Goal: Ask a question

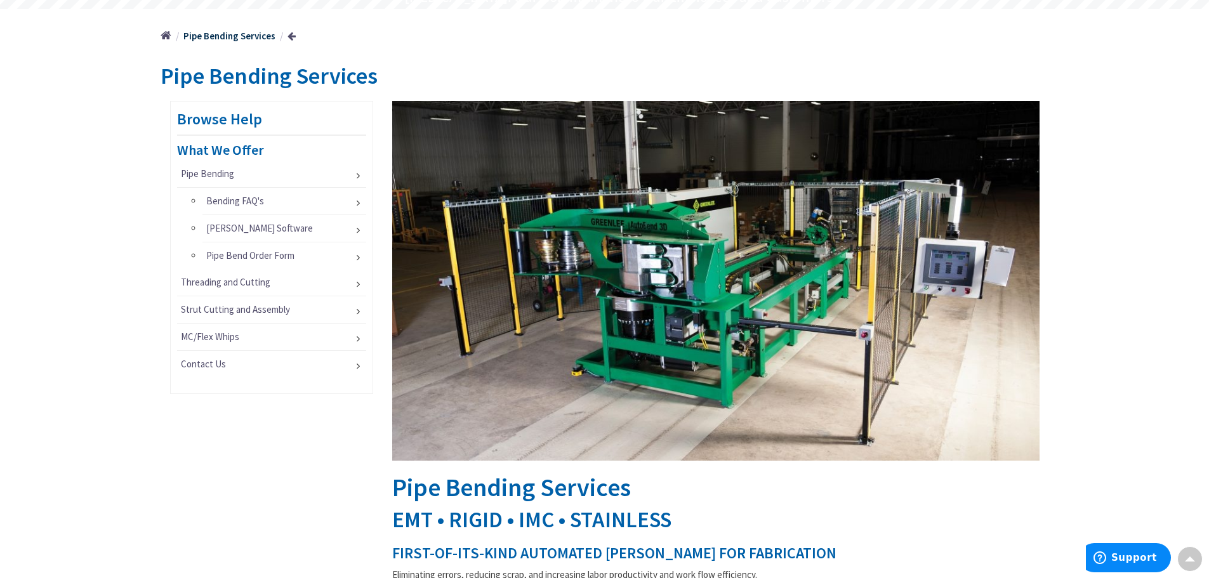
scroll to position [127, 0]
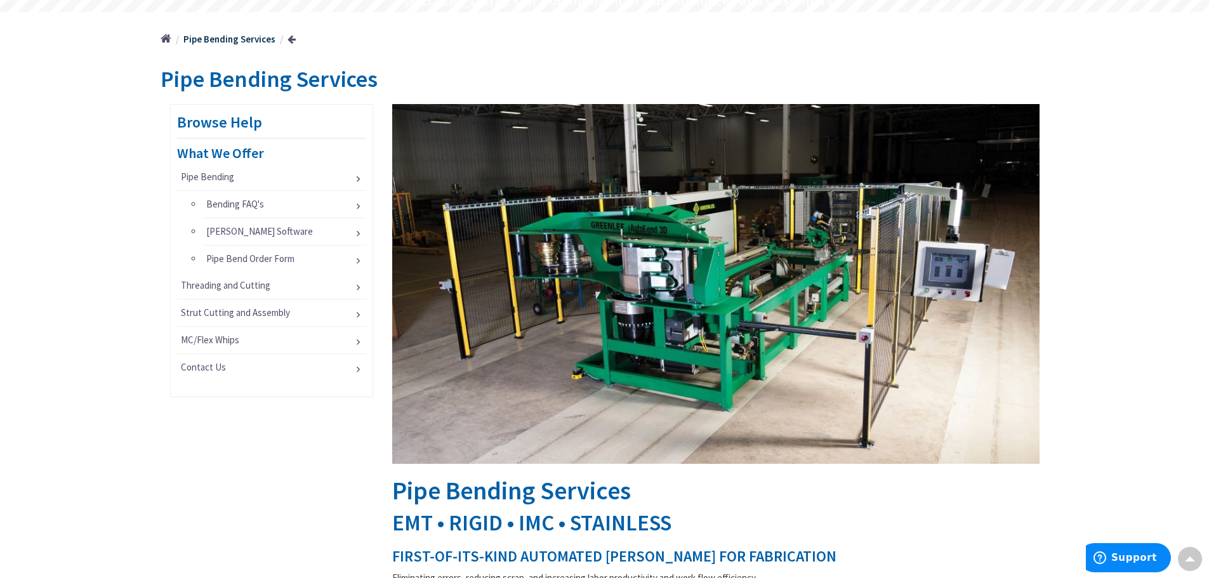
click at [353, 175] on link "Pipe Bending" at bounding box center [271, 177] width 189 height 27
click at [355, 183] on link "Pipe Bending" at bounding box center [271, 177] width 189 height 27
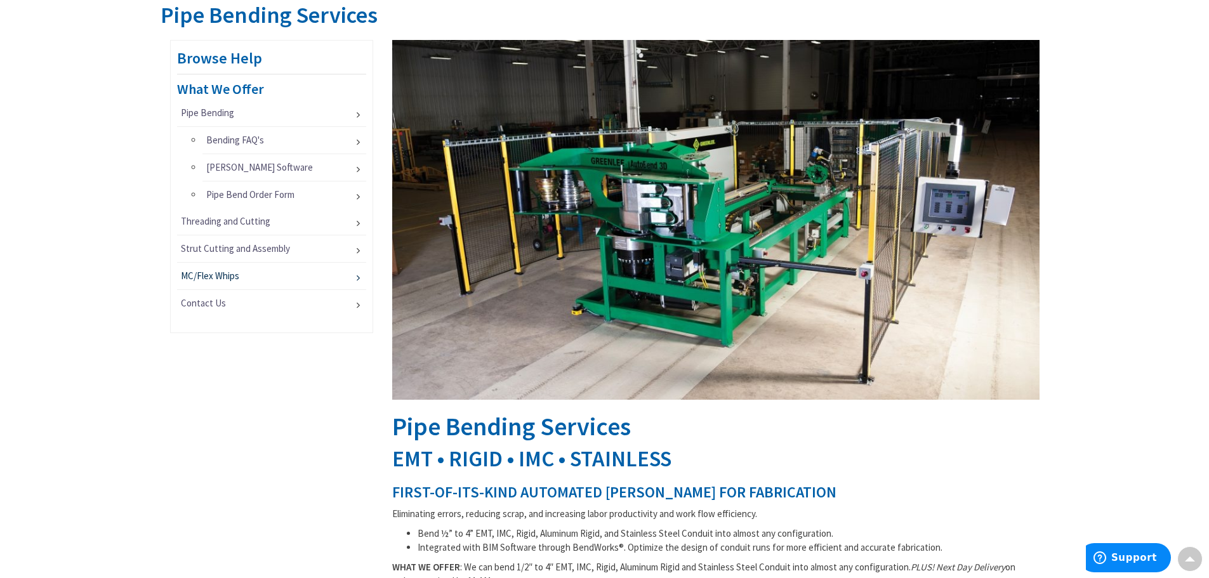
scroll to position [190, 0]
click at [265, 226] on link "Threading and Cutting" at bounding box center [271, 222] width 189 height 27
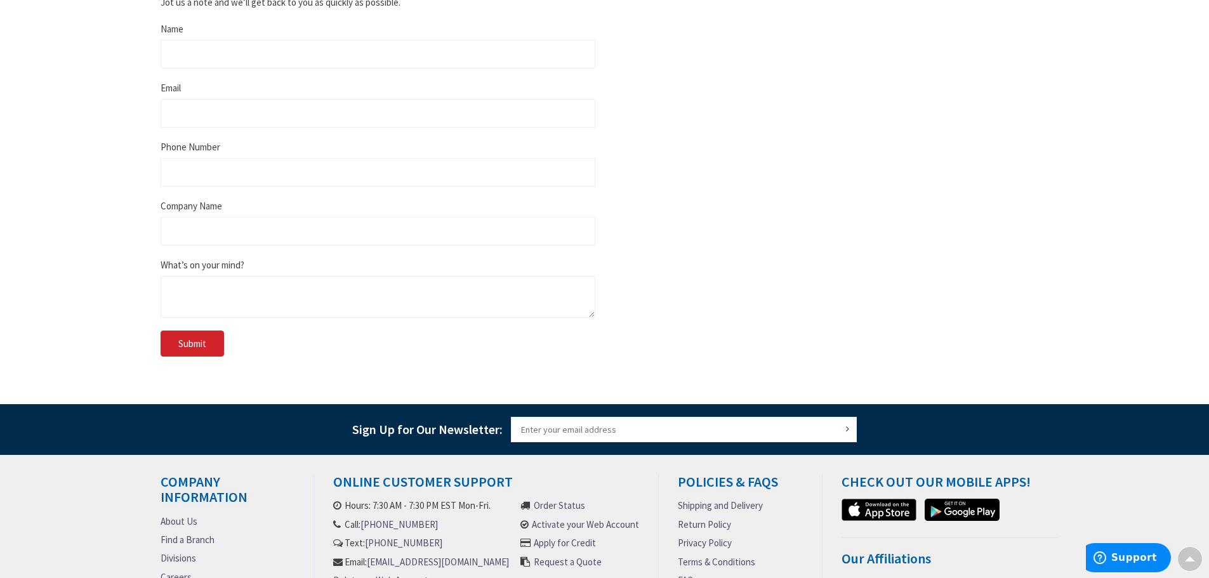
scroll to position [1196, 0]
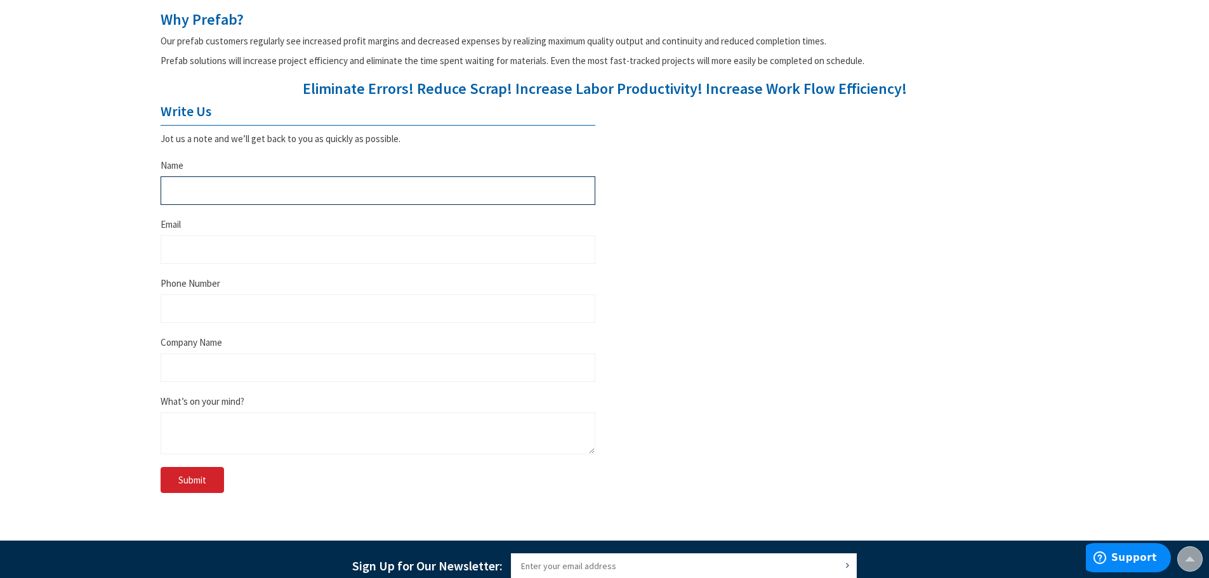
click at [220, 190] on input "Name" at bounding box center [378, 190] width 435 height 29
type input "Stephen M Melaragni"
type input "steve@allstateelectric.com"
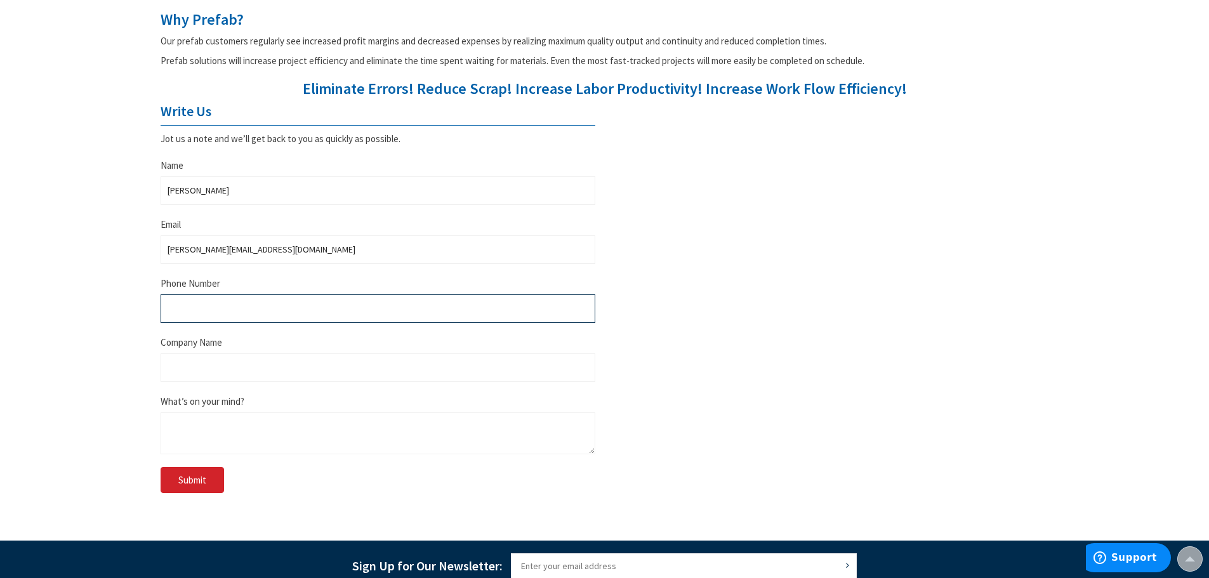
type input "7819538113"
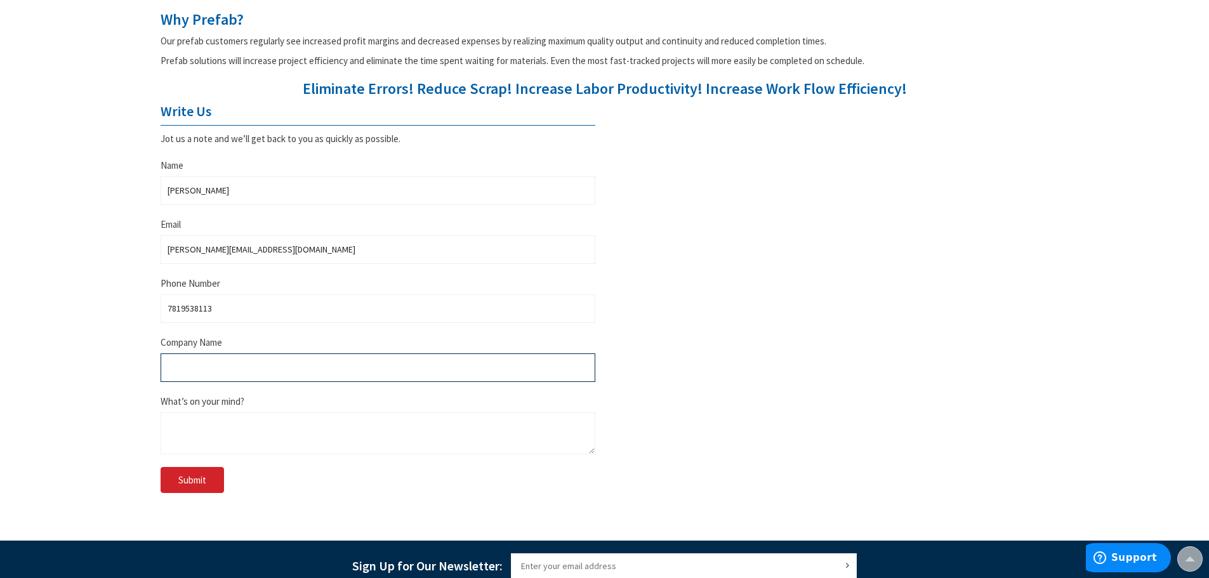
type input "Allstate Electric Co., Inc"
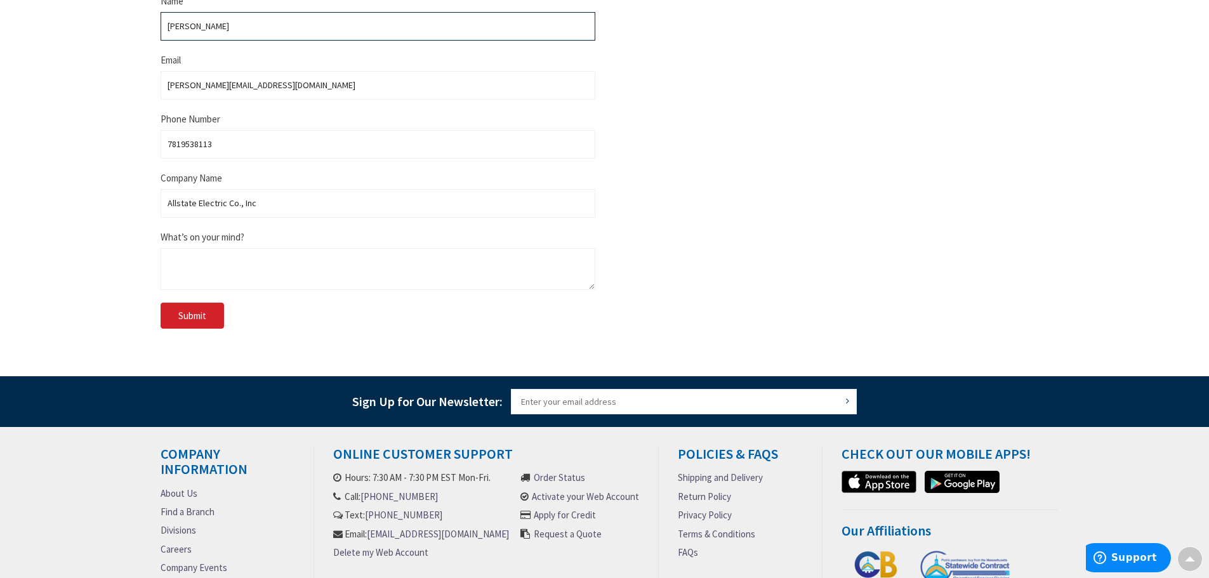
scroll to position [1386, 0]
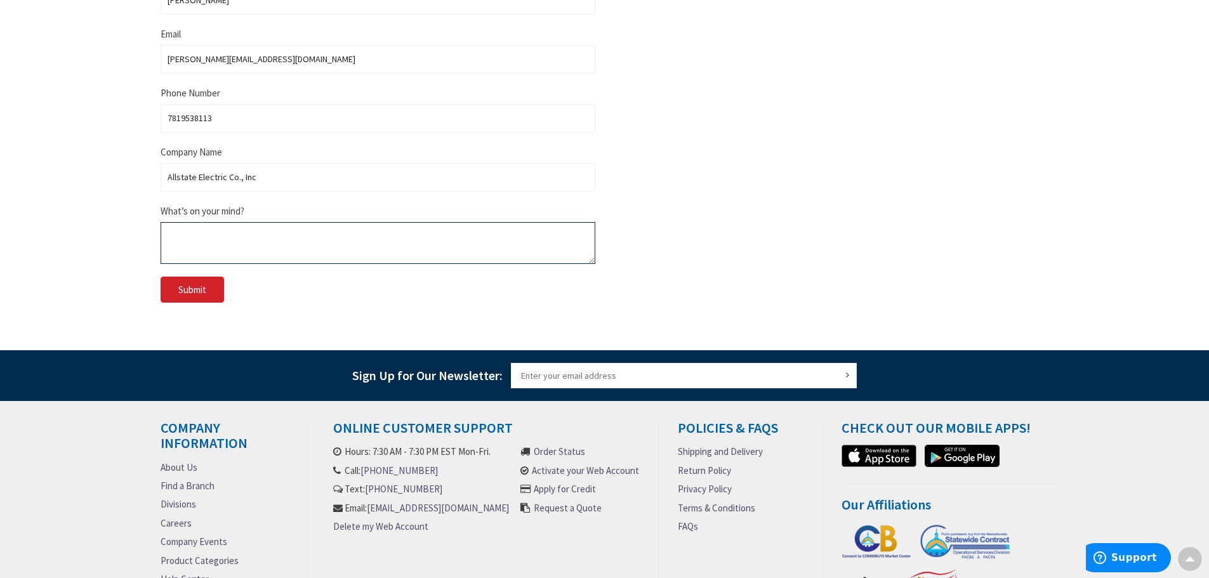
click at [195, 230] on textarea "What’s on your mind?" at bounding box center [378, 243] width 435 height 42
click at [401, 228] on textarea "We are looking to have 4" aluminum conduit bent and threaded. I would like ot k…" at bounding box center [378, 243] width 435 height 42
click at [251, 239] on textarea "We are looking to have 4" aluminum conduit bent and threaded. this is a install…" at bounding box center [378, 243] width 435 height 42
click at [455, 242] on textarea "We are looking to have 4" aluminum conduit bent and threaded. this is a install…" at bounding box center [378, 243] width 435 height 42
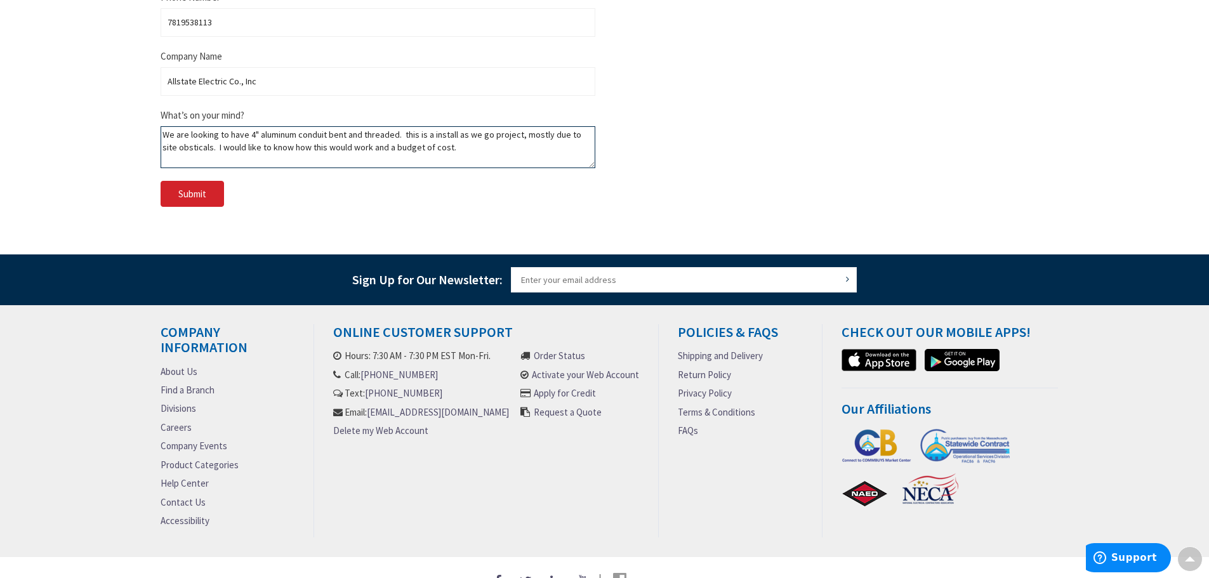
scroll to position [1512, 0]
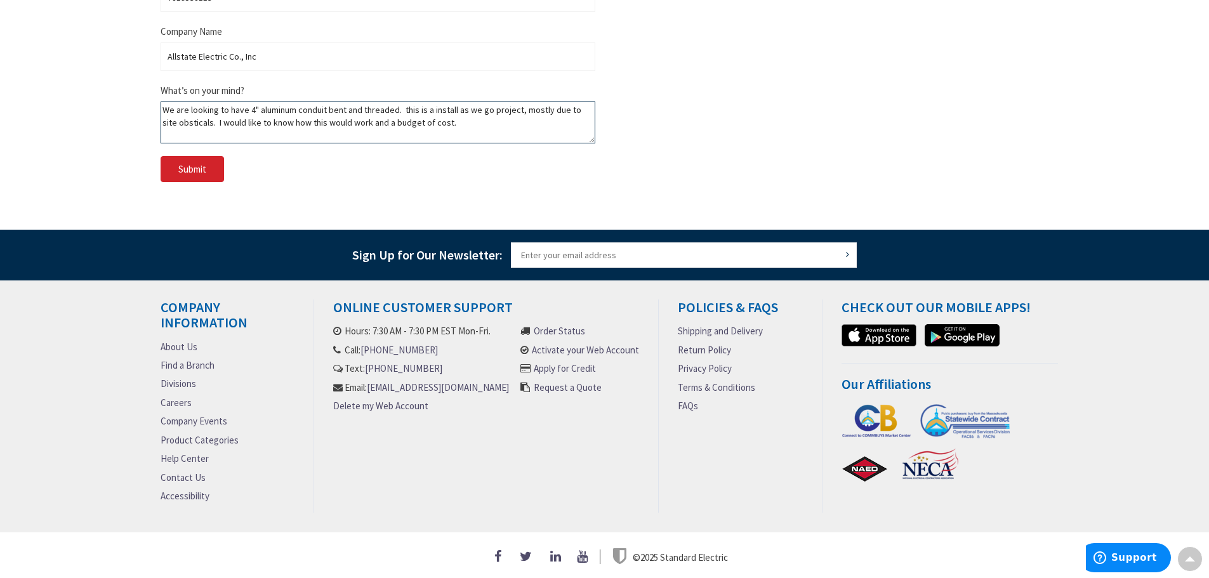
click at [440, 115] on textarea "We are looking to have 4" aluminum conduit bent and threaded. this is a install…" at bounding box center [378, 123] width 435 height 42
drag, startPoint x: 401, startPoint y: 105, endPoint x: 430, endPoint y: 99, distance: 29.9
click at [401, 105] on textarea "We are looking to have 4" aluminum conduit bent and threaded. this is a install…" at bounding box center [378, 123] width 435 height 42
click at [379, 130] on textarea "We are looking to have 4" aluminum conduit bent and threaded. there are 4 runs …" at bounding box center [378, 123] width 435 height 42
type textarea "We are looking to have 4" aluminum conduit bent and threaded. there are 4 runs …"
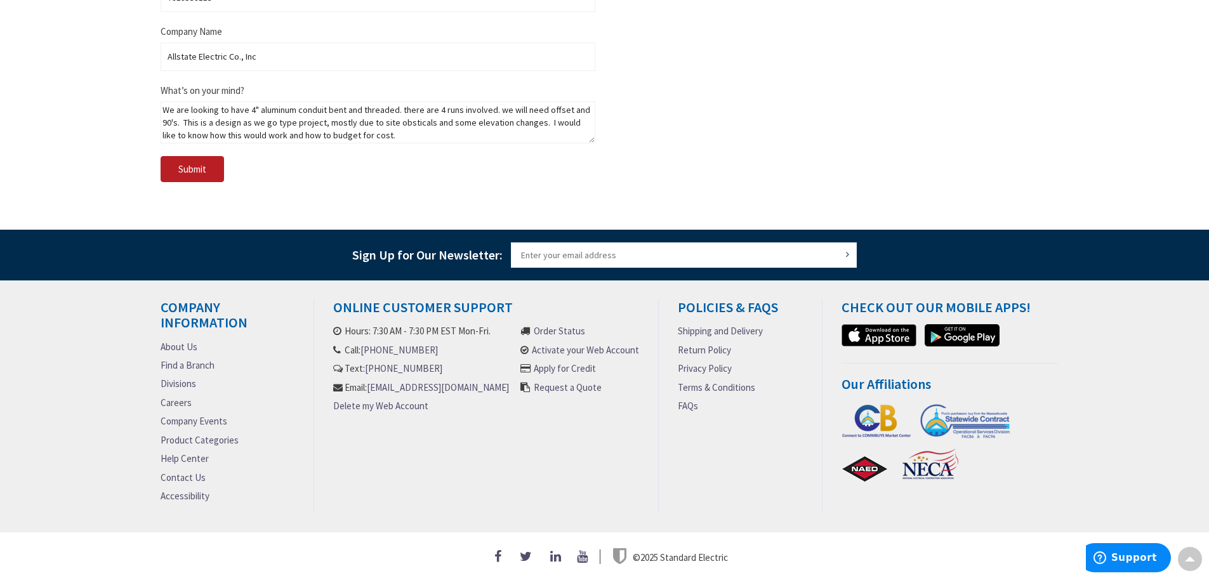
click at [199, 166] on span "Submit" at bounding box center [192, 169] width 28 height 12
